Goal: Navigation & Orientation: Find specific page/section

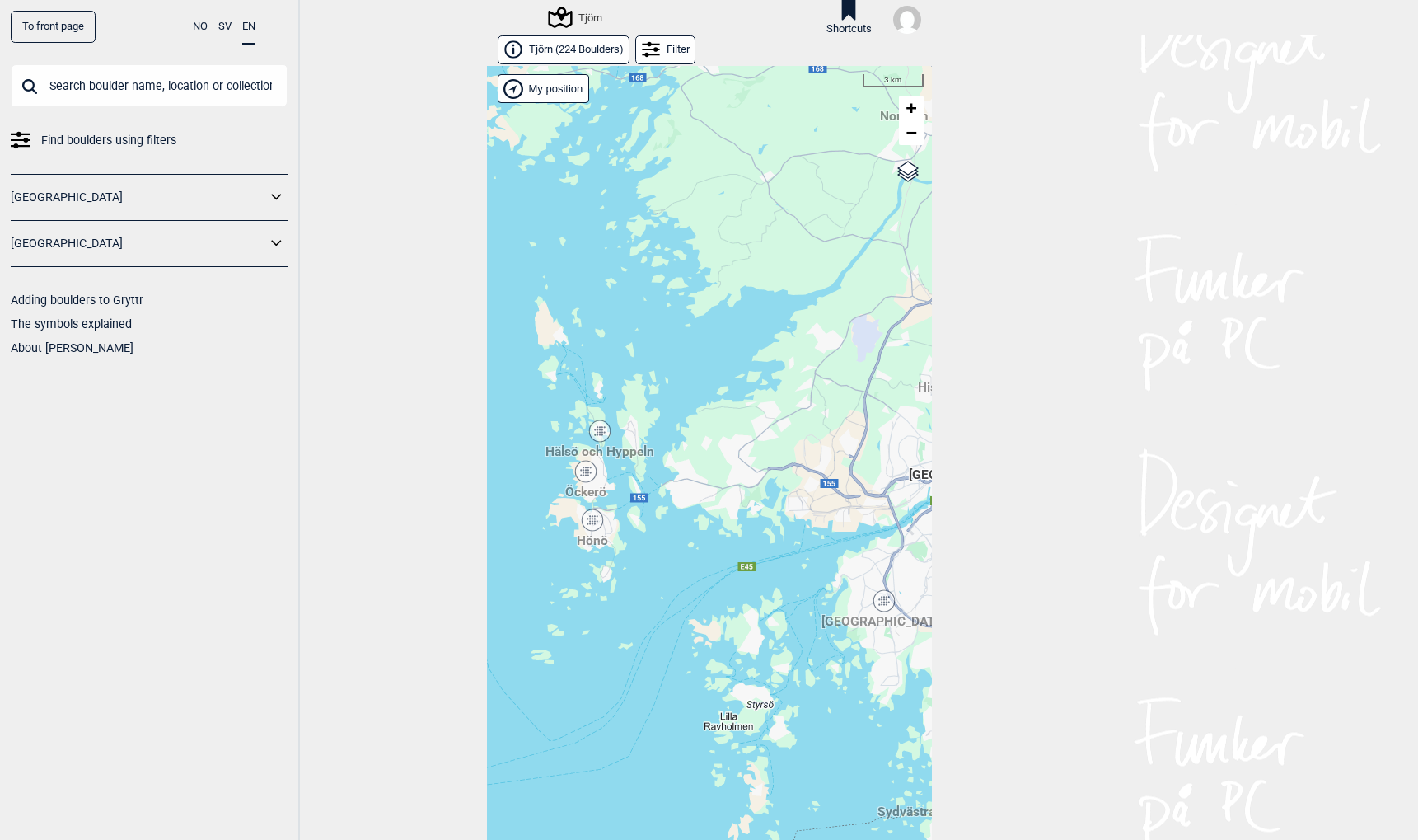
scroll to position [27, 0]
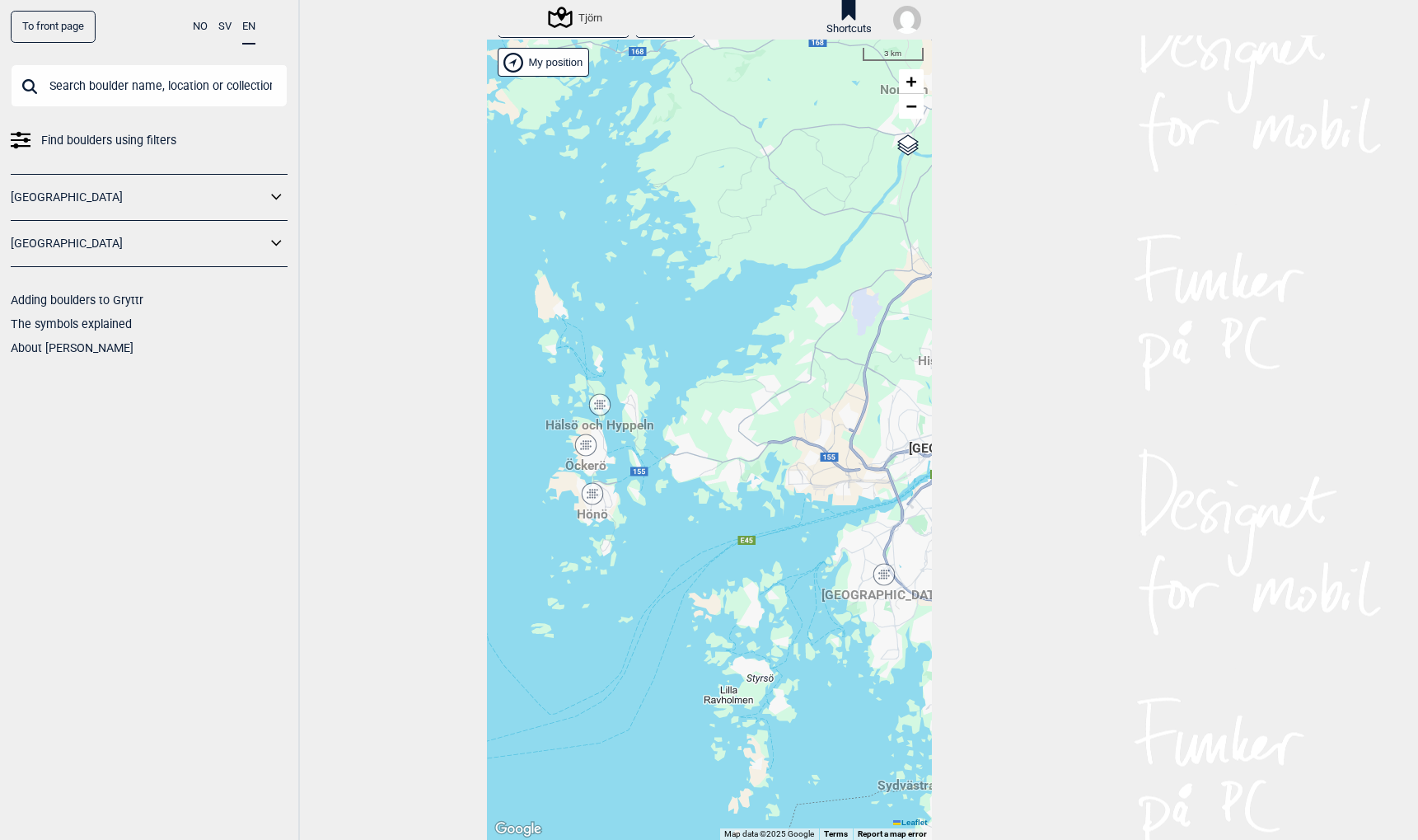
click at [70, 28] on link "To front page" at bounding box center [53, 26] width 85 height 32
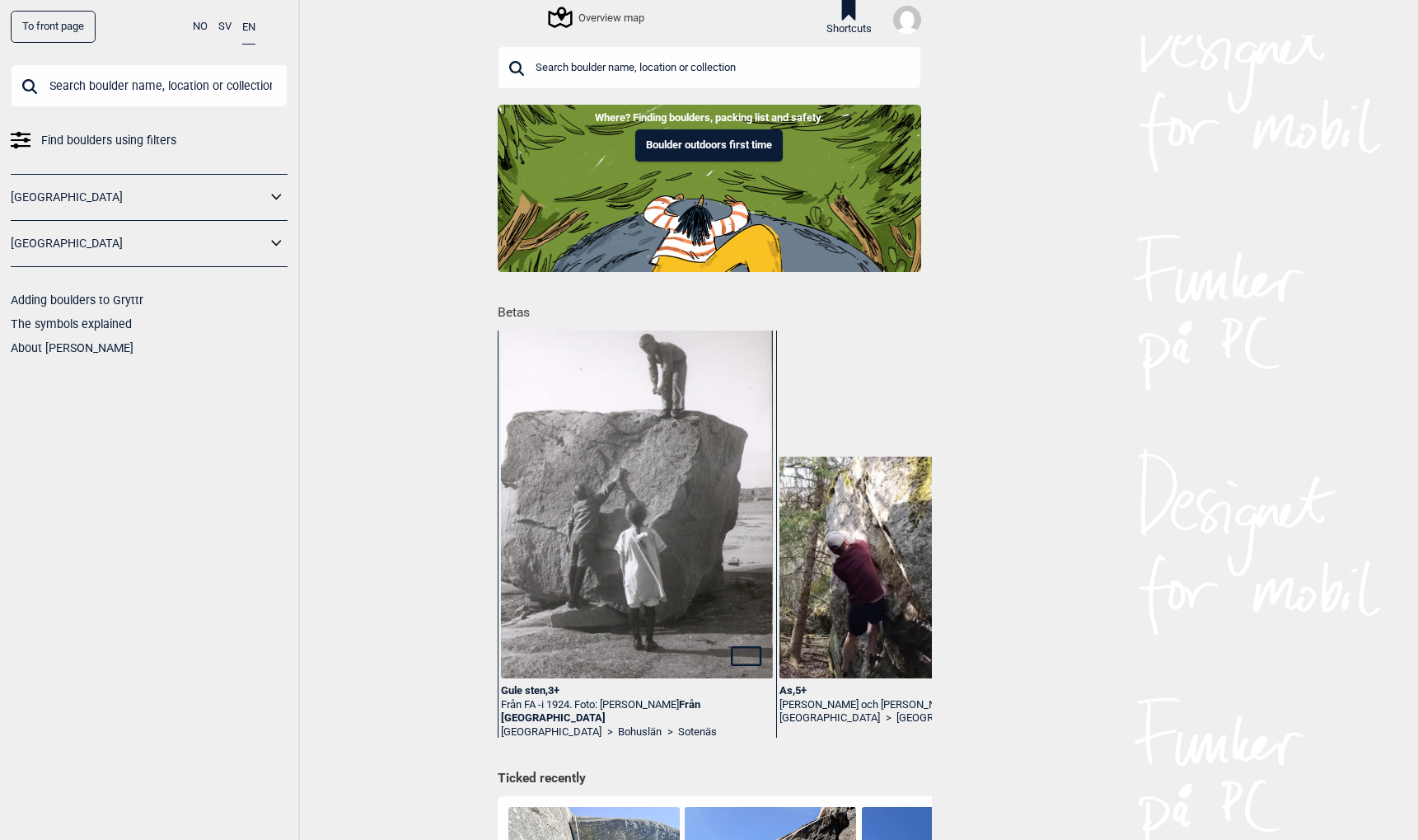
click at [605, 493] on img at bounding box center [637, 495] width 271 height 384
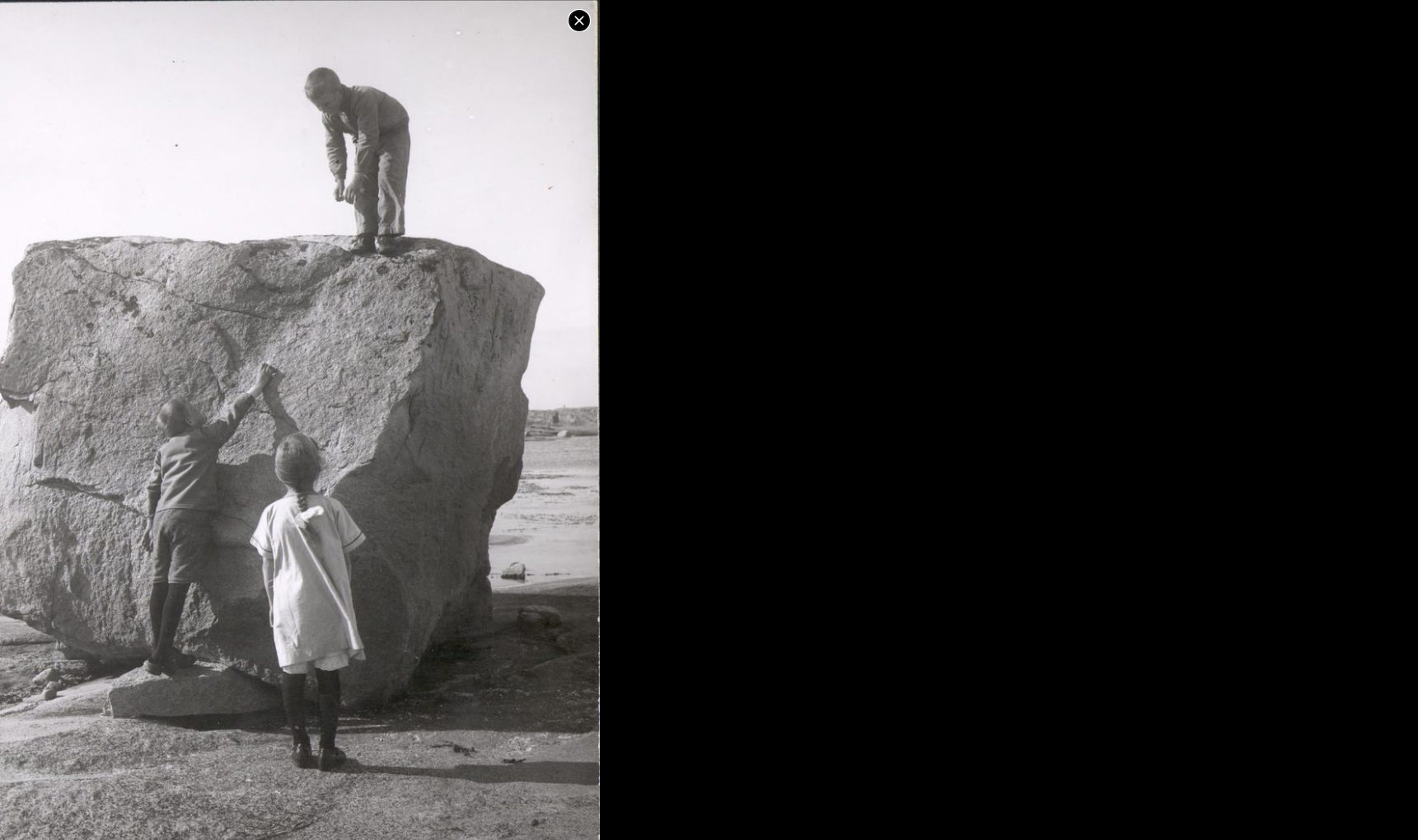
click at [583, 14] on icon at bounding box center [579, 20] width 20 height 20
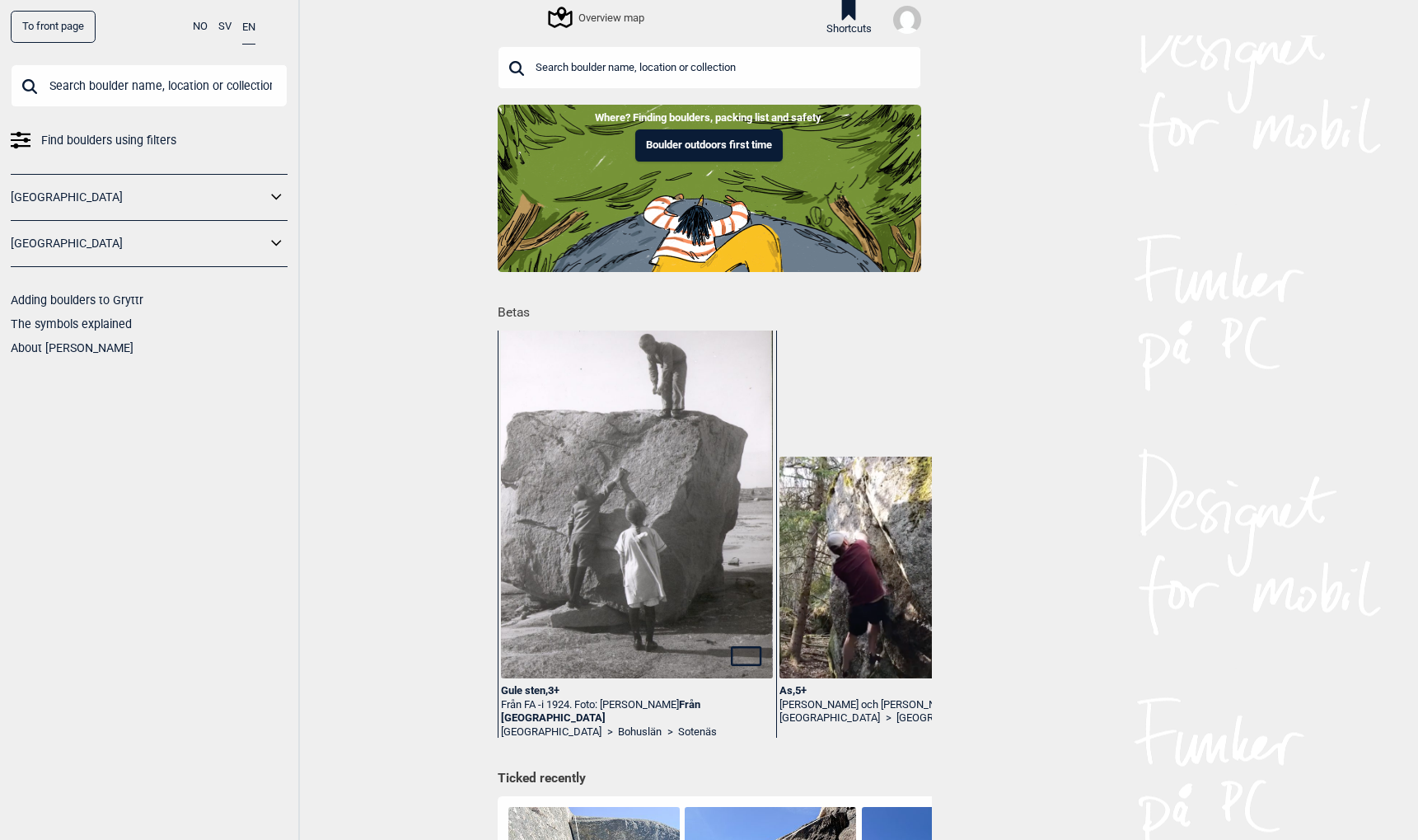
click at [528, 690] on div "Gule sten , 3+" at bounding box center [637, 691] width 271 height 14
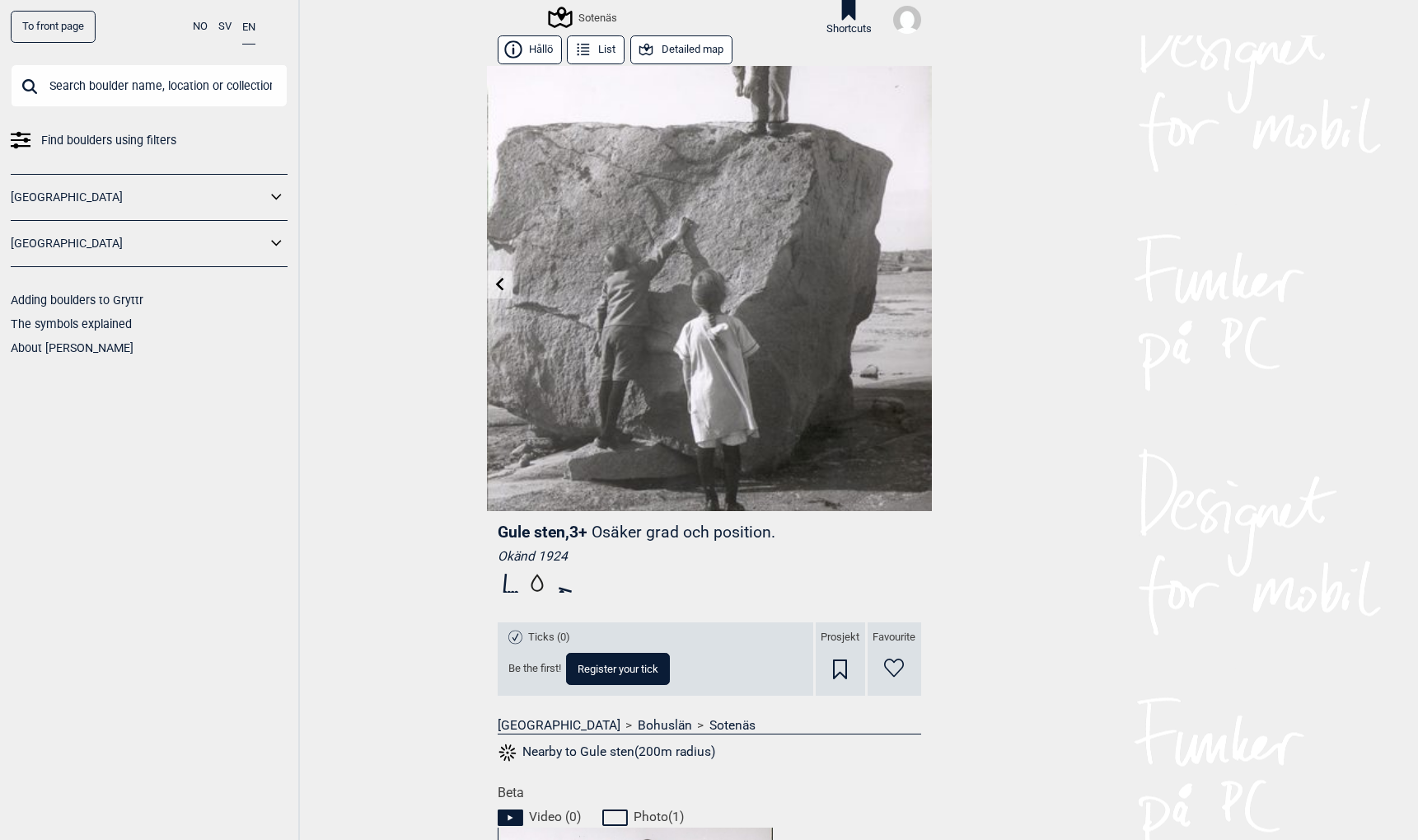
click at [36, 28] on link "To front page" at bounding box center [53, 26] width 85 height 32
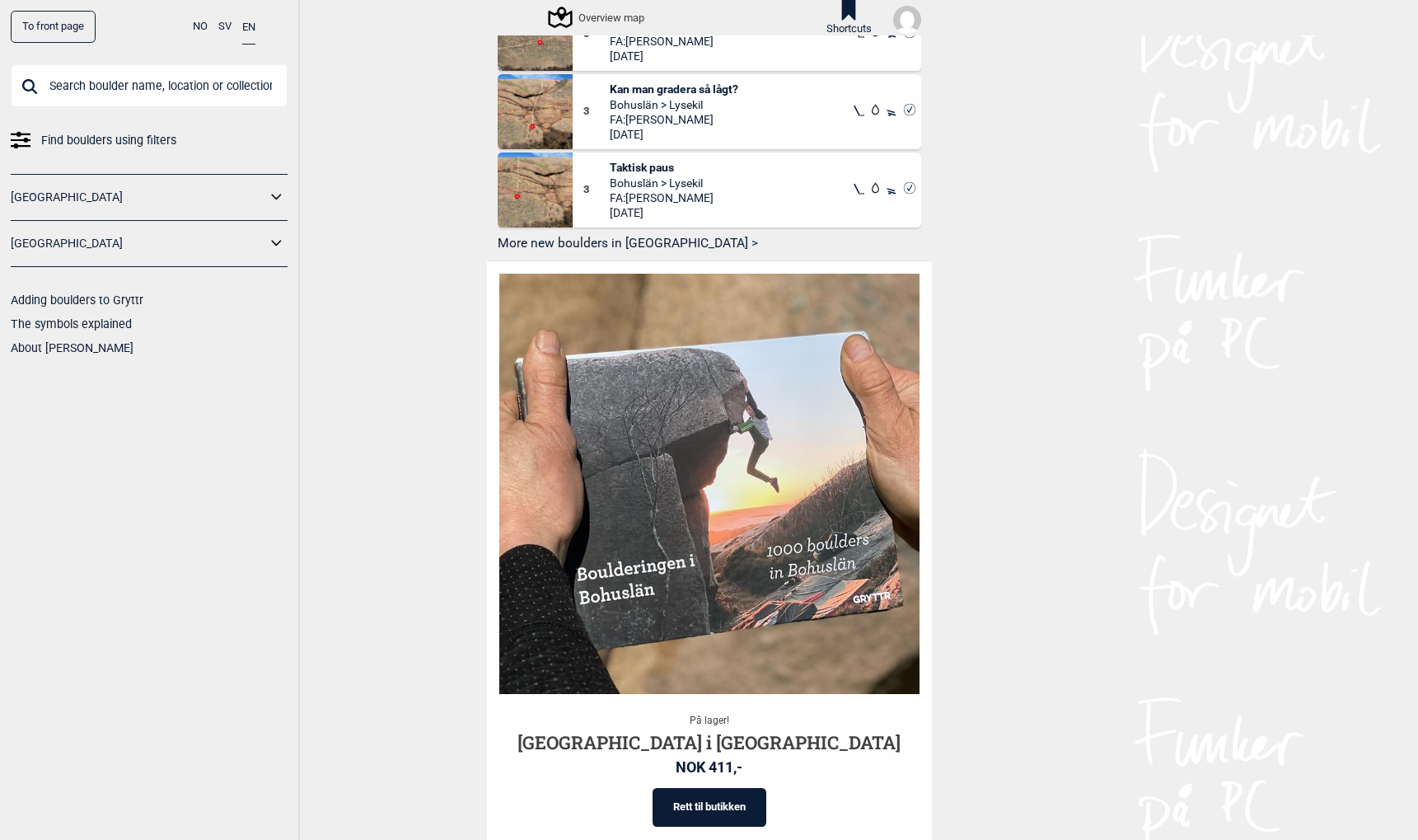
scroll to position [1156, 0]
